Goal: Entertainment & Leisure: Browse casually

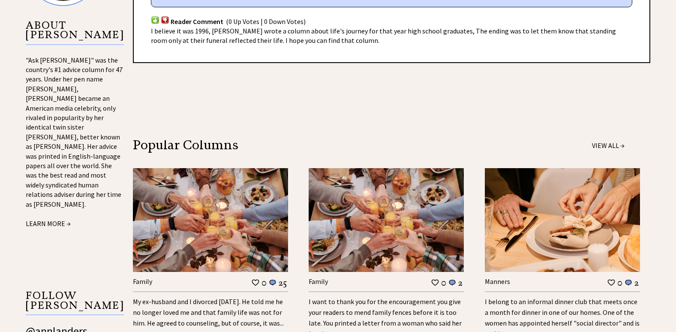
scroll to position [729, 0]
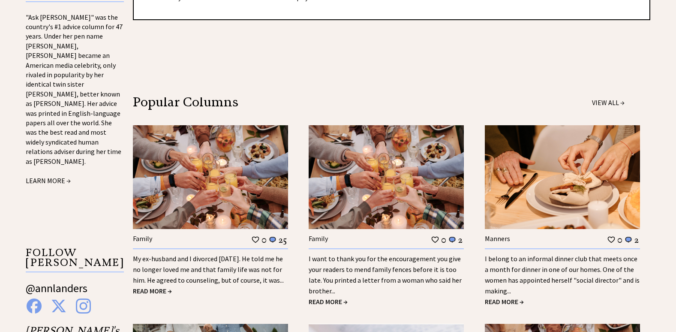
click at [508, 297] on span "READ MORE →" at bounding box center [504, 301] width 39 height 9
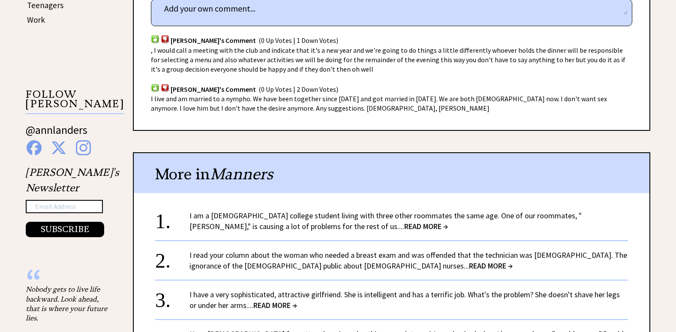
scroll to position [558, 0]
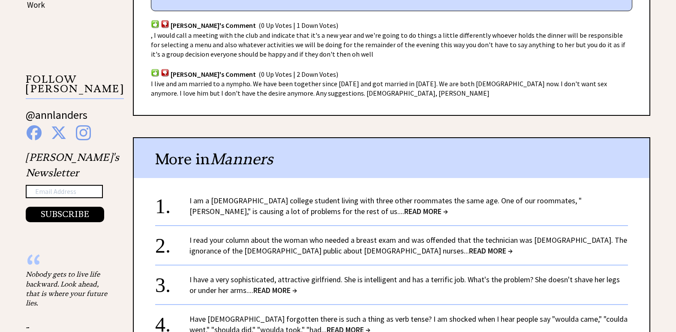
click at [405, 206] on span "READ MORE →" at bounding box center [427, 211] width 44 height 10
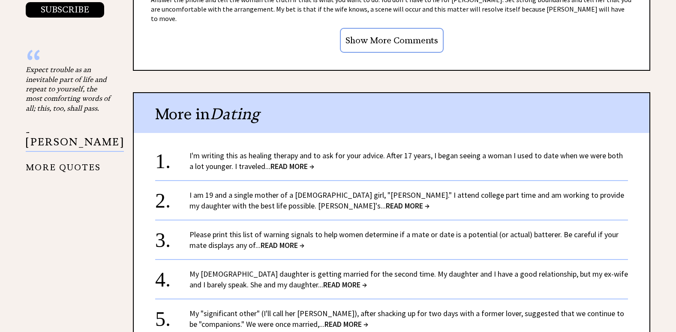
scroll to position [772, 0]
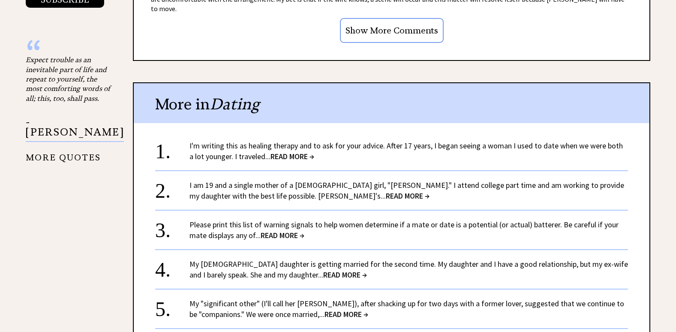
click at [386, 191] on span "READ MORE →" at bounding box center [408, 196] width 44 height 10
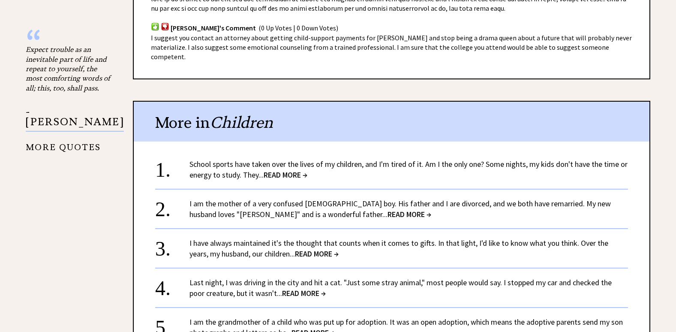
scroll to position [815, 0]
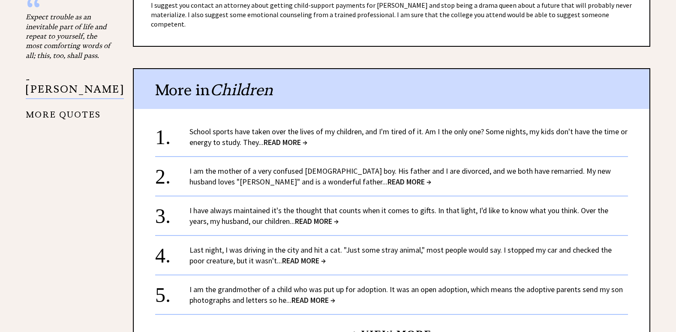
click at [388, 177] on span "READ MORE →" at bounding box center [410, 182] width 44 height 10
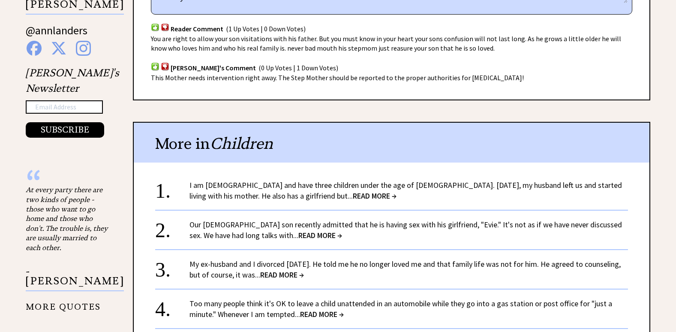
scroll to position [643, 0]
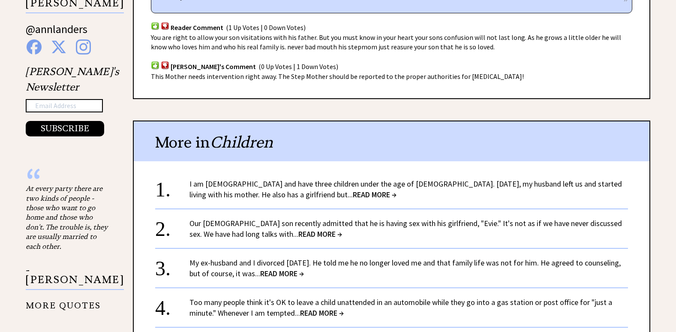
click at [353, 192] on span "READ MORE →" at bounding box center [375, 195] width 44 height 10
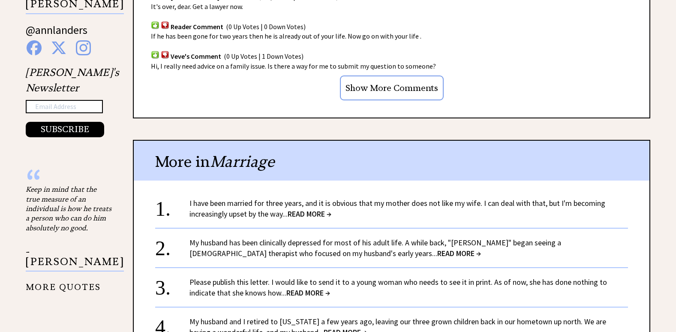
scroll to position [643, 0]
click at [323, 208] on span "READ MORE →" at bounding box center [310, 213] width 44 height 10
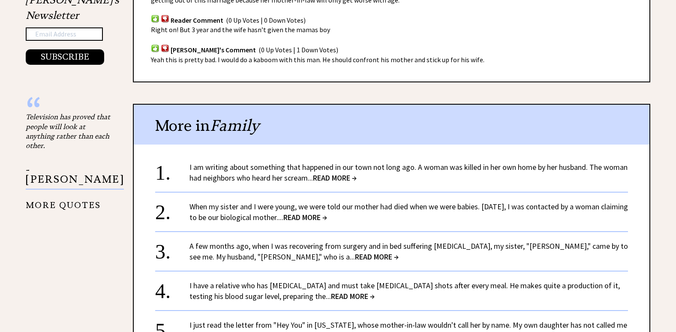
scroll to position [729, 0]
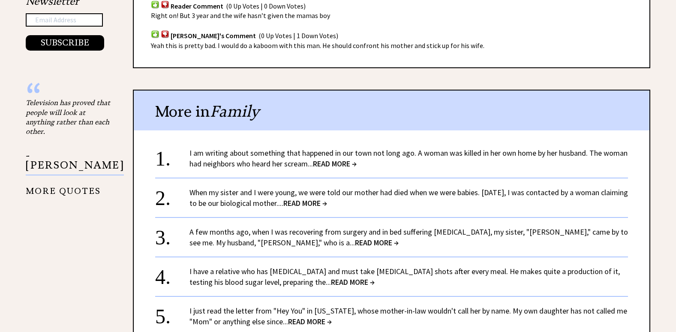
click at [347, 159] on span "READ MORE →" at bounding box center [335, 164] width 44 height 10
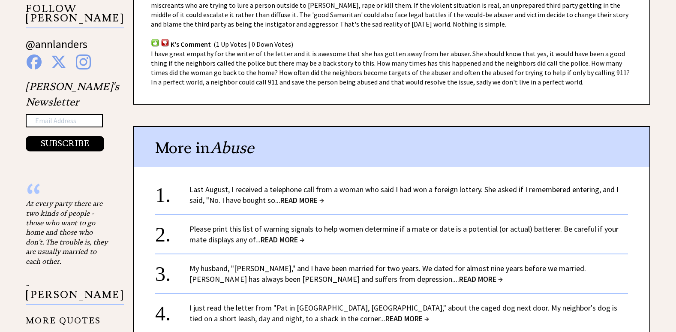
scroll to position [643, 0]
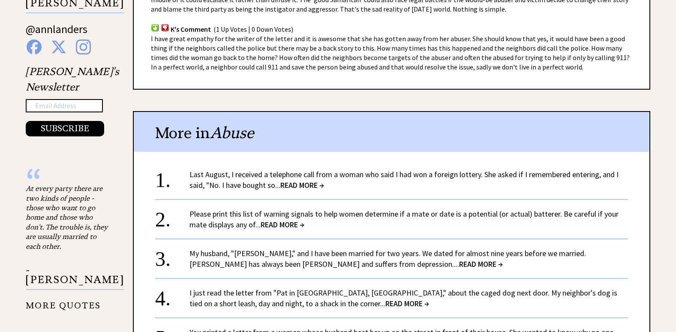
click at [303, 184] on span "READ MORE →" at bounding box center [303, 185] width 44 height 10
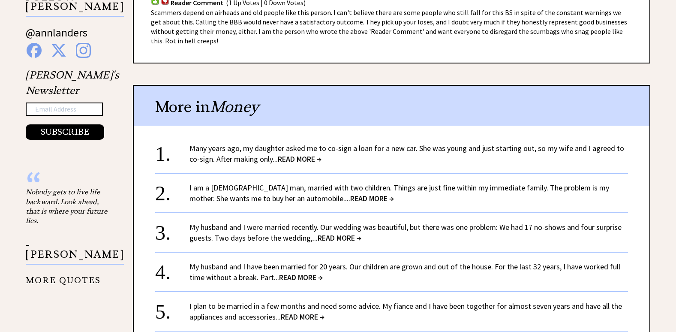
scroll to position [643, 0]
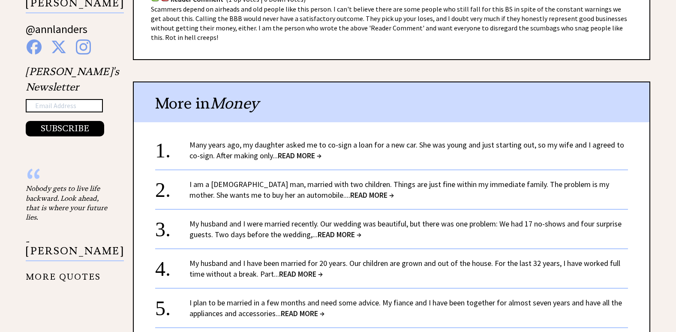
click at [294, 151] on span "READ MORE →" at bounding box center [300, 156] width 44 height 10
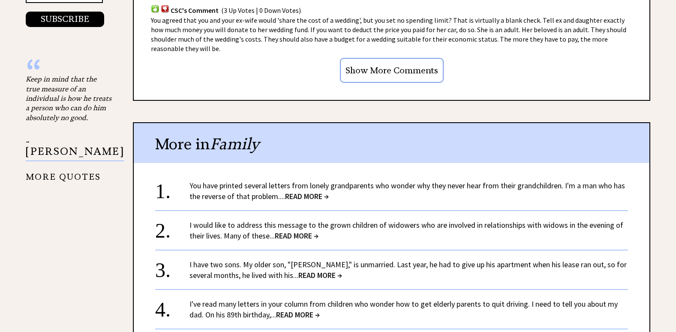
scroll to position [772, 0]
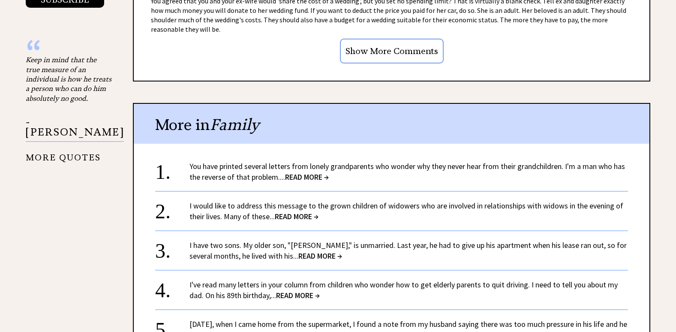
click at [318, 178] on span "READ MORE →" at bounding box center [307, 177] width 44 height 10
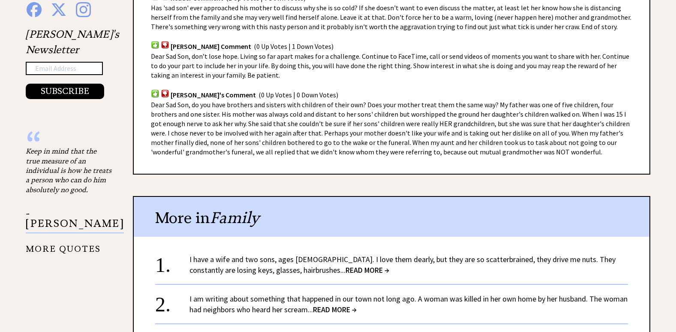
scroll to position [729, 0]
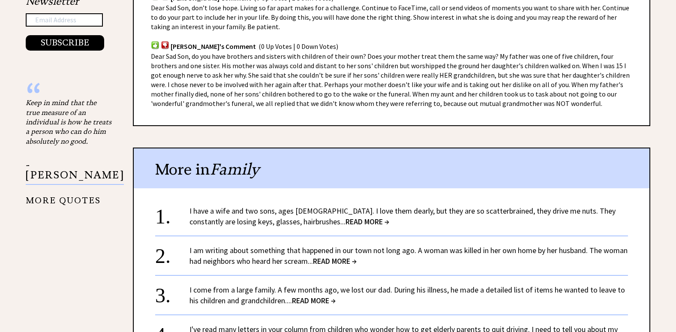
click at [346, 222] on span "READ MORE →" at bounding box center [368, 222] width 44 height 10
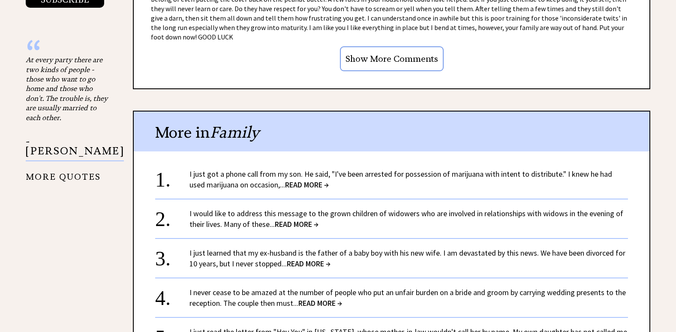
scroll to position [815, 0]
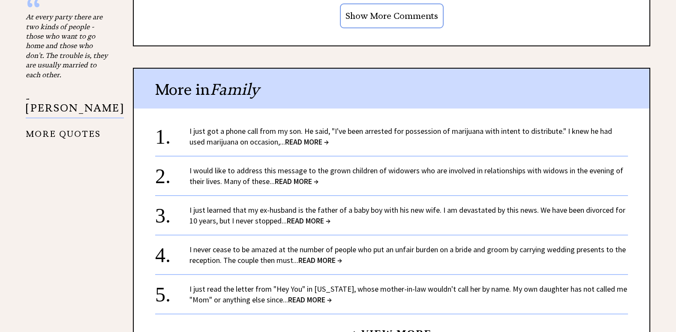
click at [312, 216] on span "READ MORE →" at bounding box center [309, 221] width 44 height 10
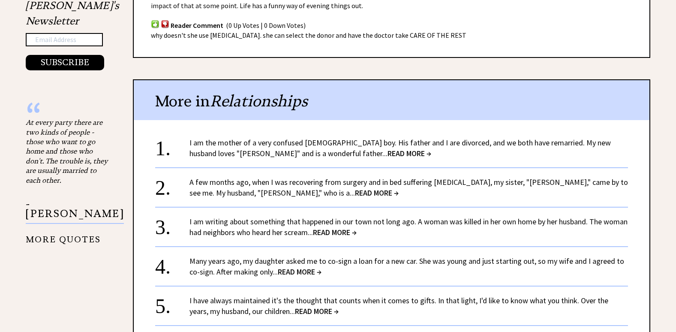
scroll to position [729, 0]
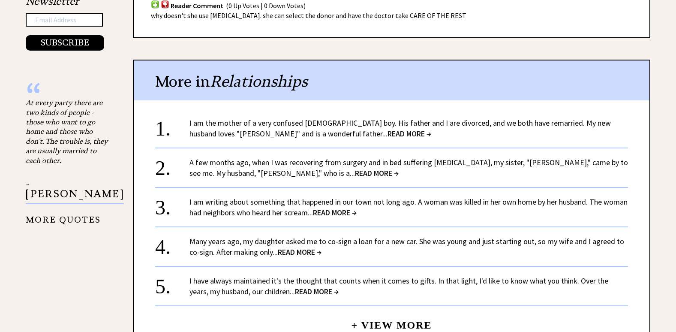
click at [355, 169] on span "READ MORE →" at bounding box center [377, 173] width 44 height 10
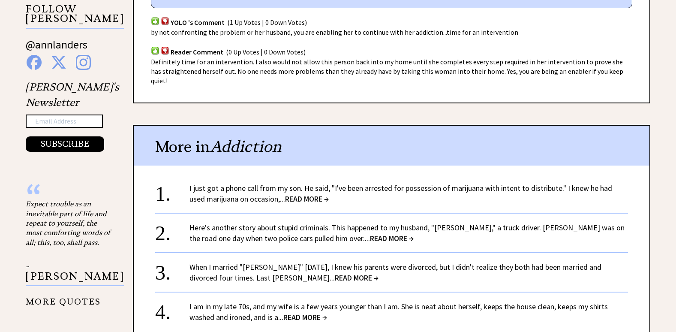
scroll to position [643, 0]
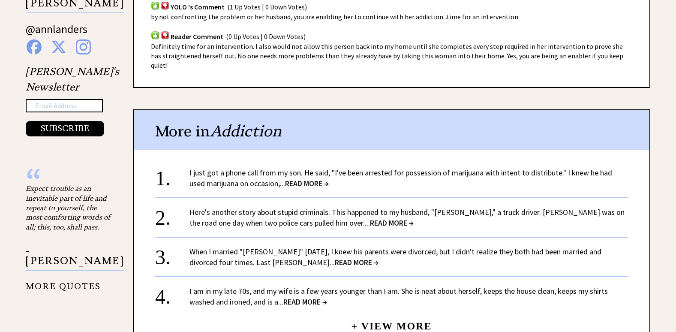
click at [335, 257] on span "READ MORE →" at bounding box center [357, 262] width 44 height 10
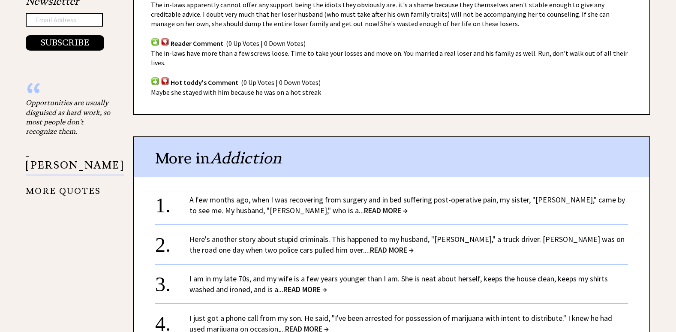
scroll to position [772, 0]
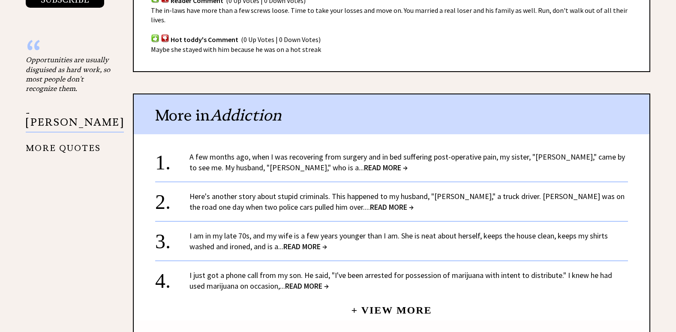
click at [307, 242] on span "READ MORE →" at bounding box center [306, 247] width 44 height 10
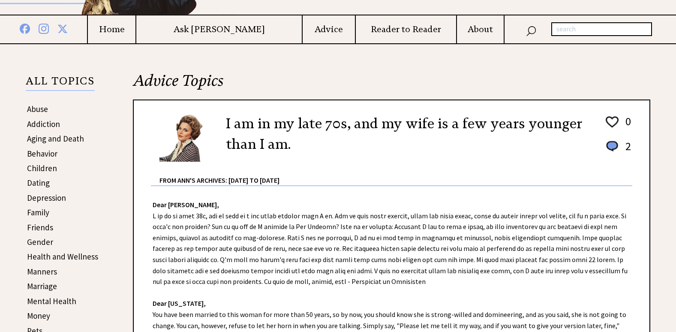
scroll to position [172, 0]
